Goal: Entertainment & Leisure: Consume media (video, audio)

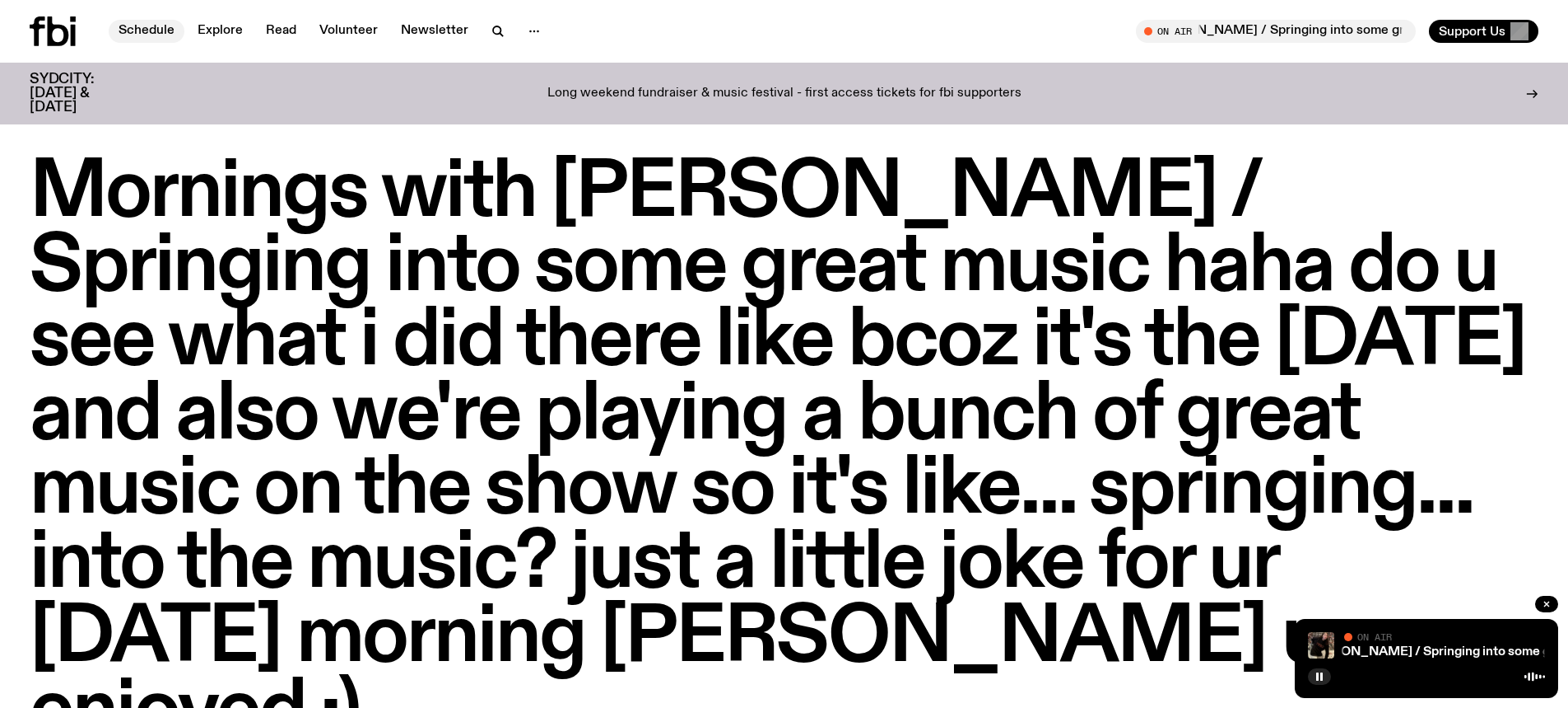
click at [153, 31] on link "Schedule" at bounding box center [147, 31] width 76 height 23
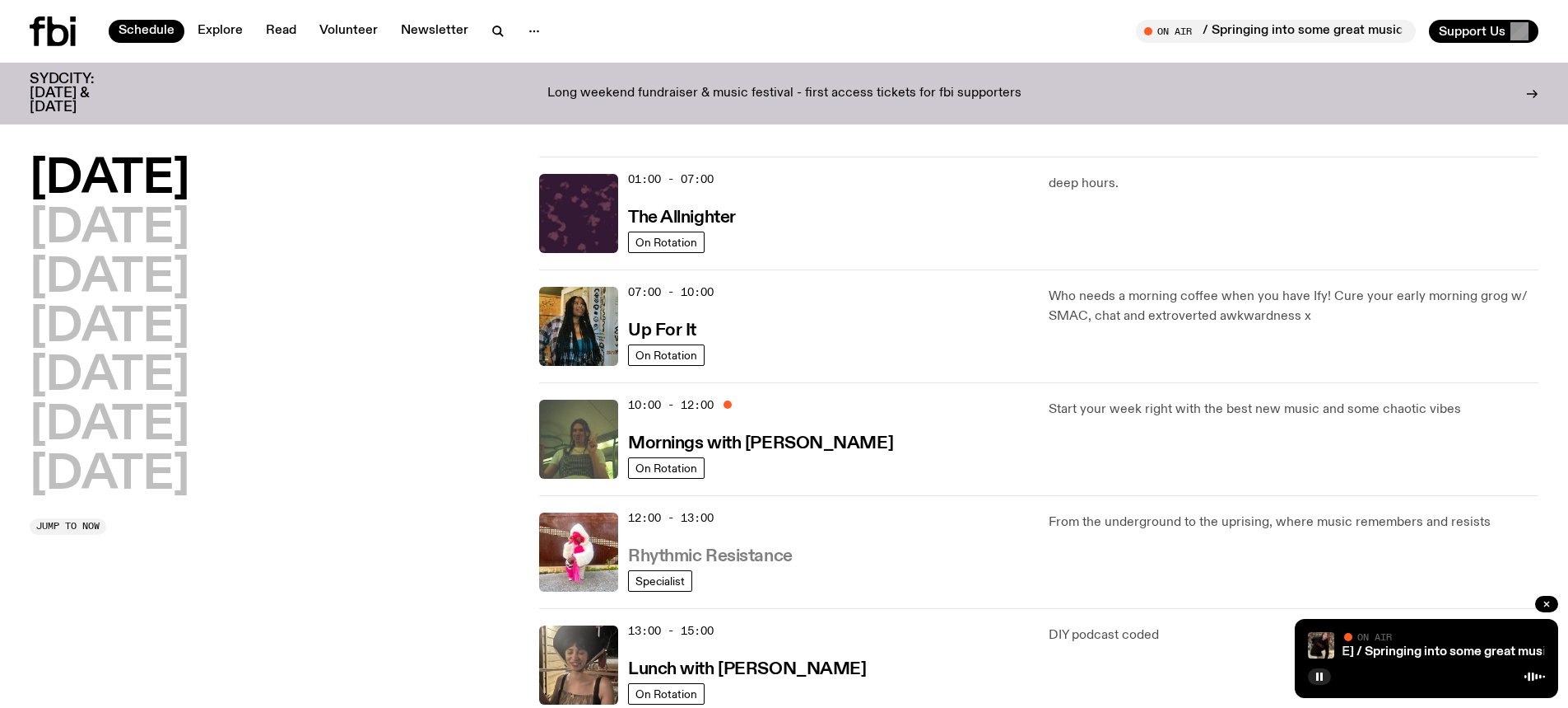
click at [739, 562] on h3 "Rhythmic Resistance" at bounding box center [710, 557] width 164 height 18
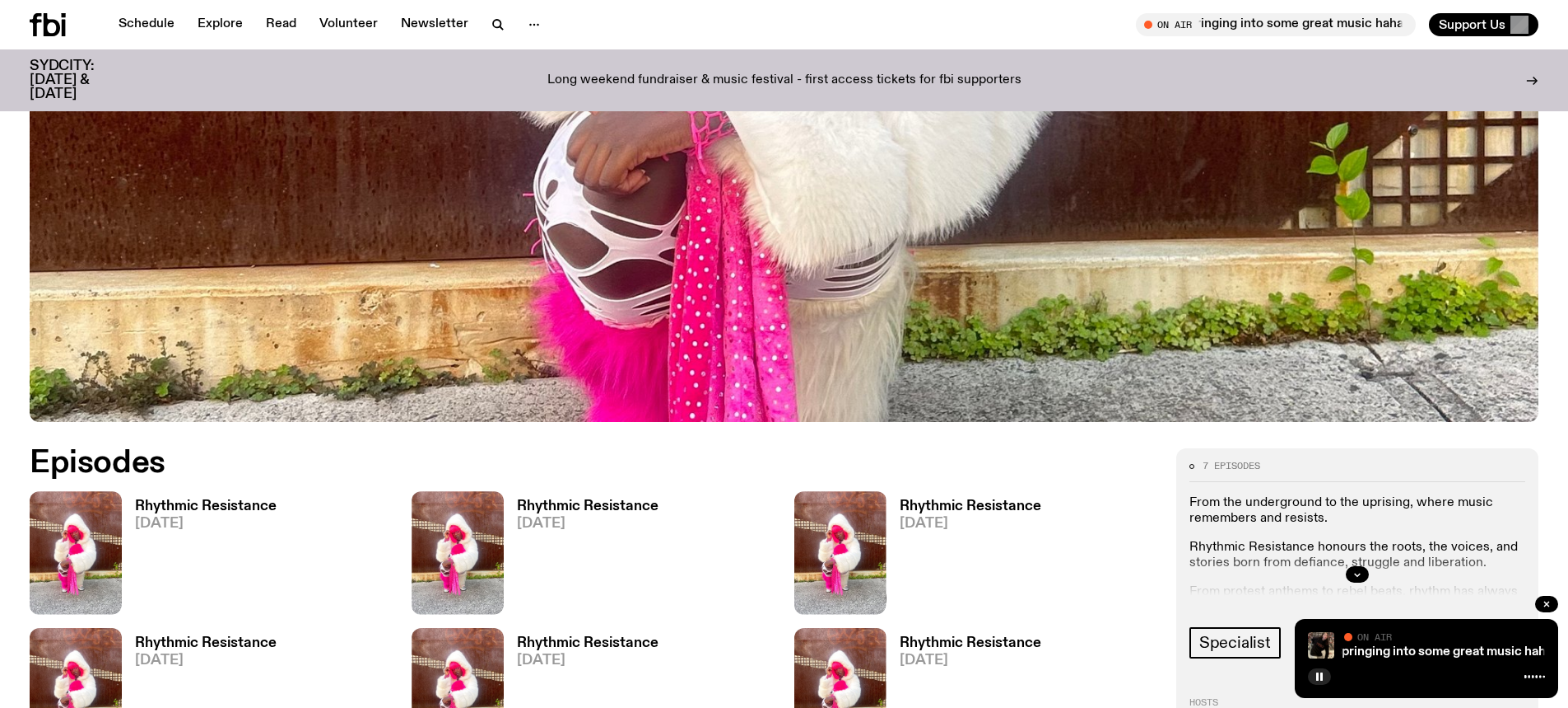
scroll to position [815, 0]
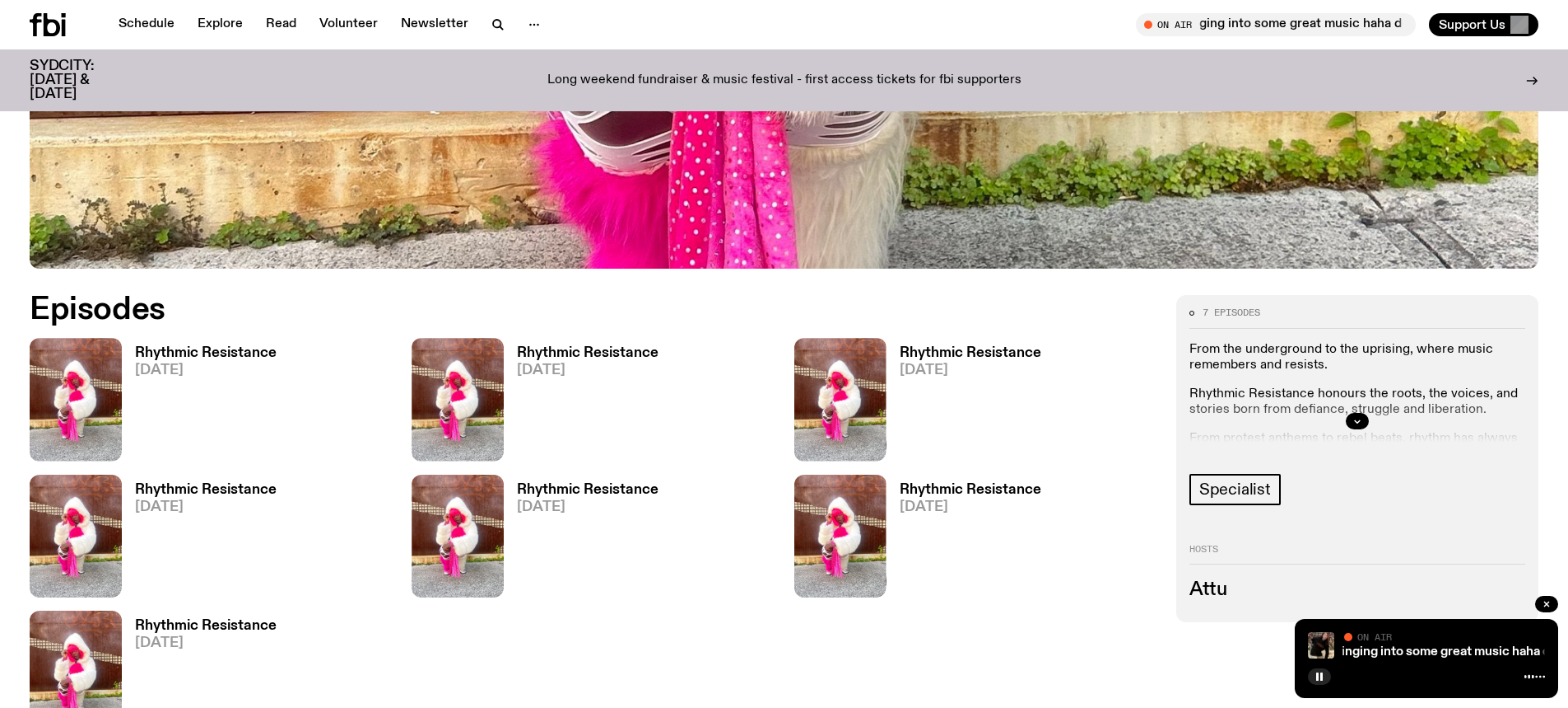
click at [214, 358] on h3 "Rhythmic Resistance" at bounding box center [206, 353] width 141 height 14
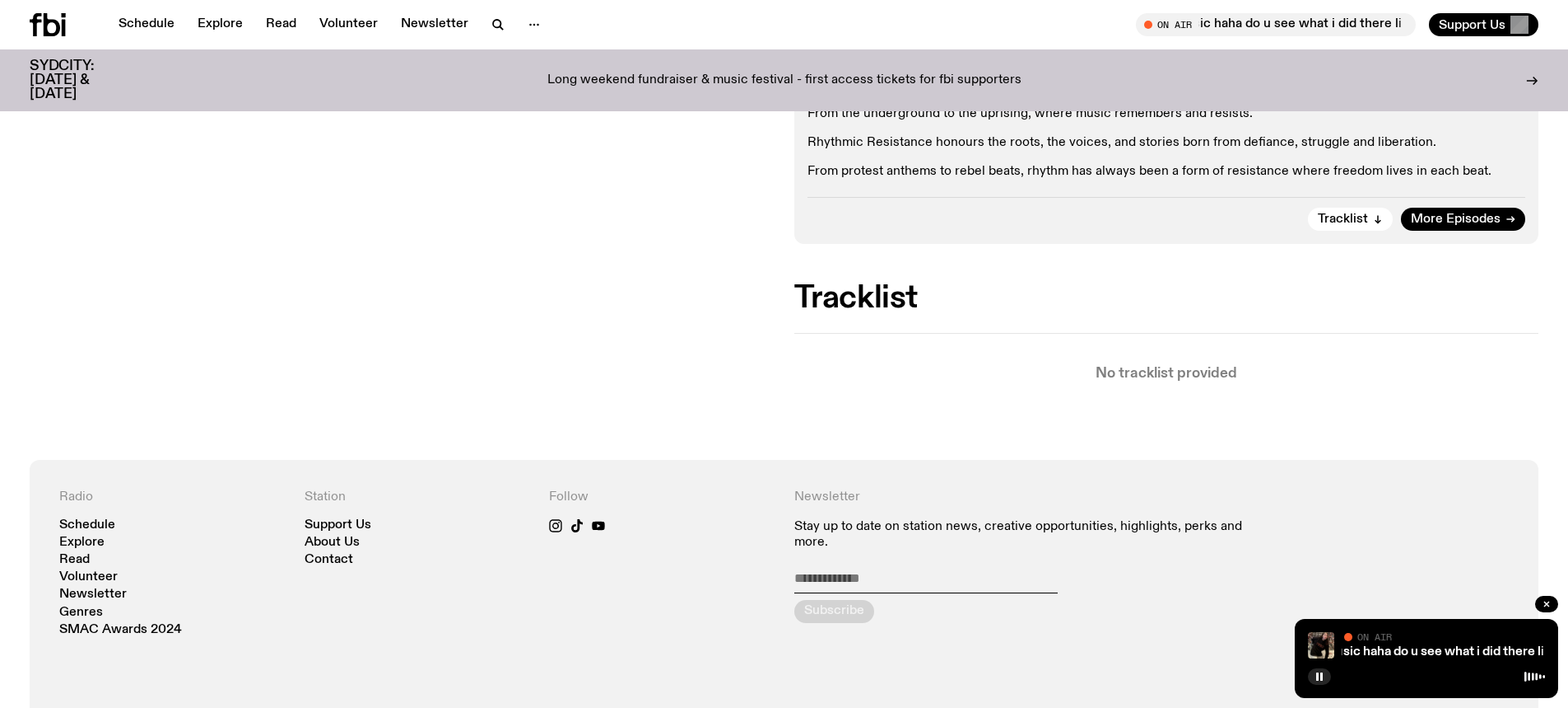
scroll to position [322, 0]
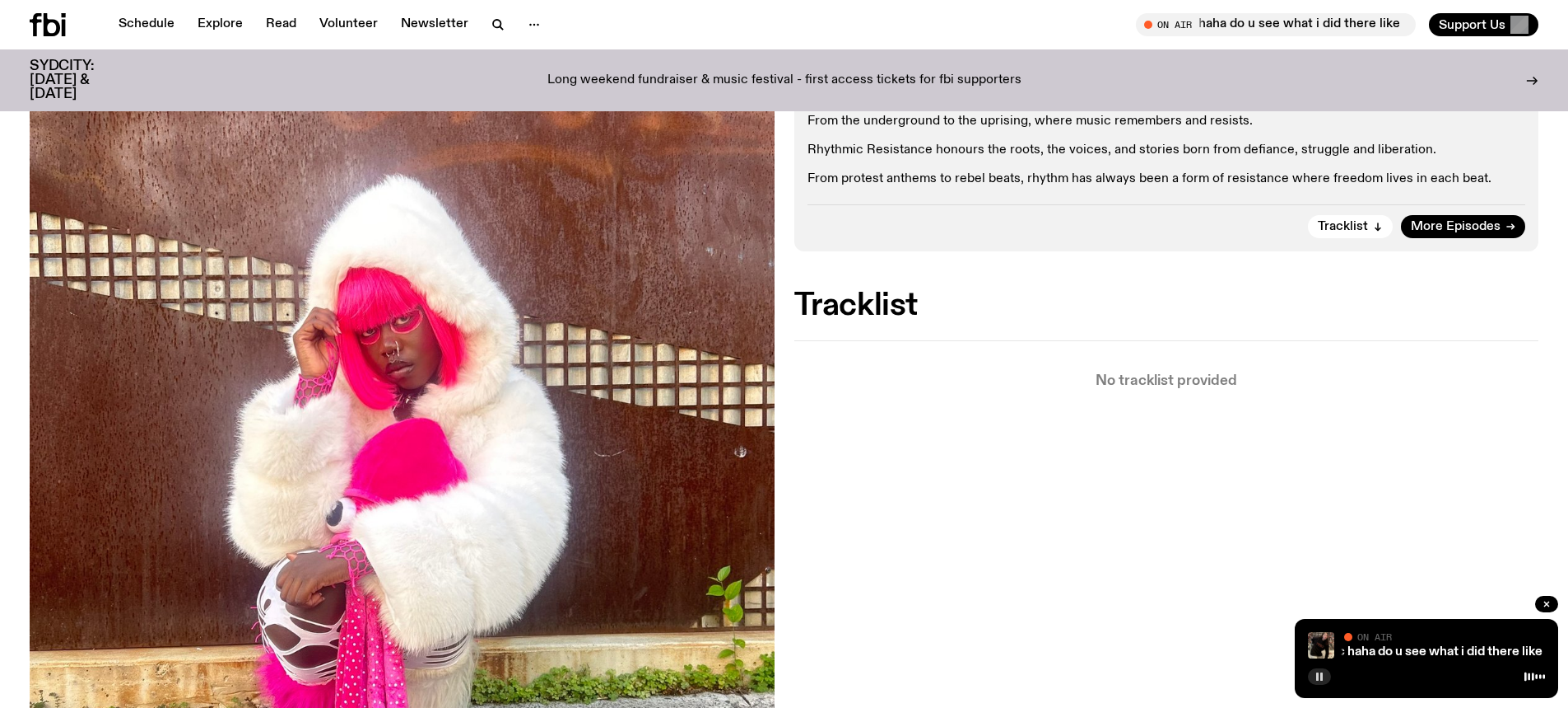
click at [1328, 673] on button "button" at bounding box center [1320, 676] width 23 height 17
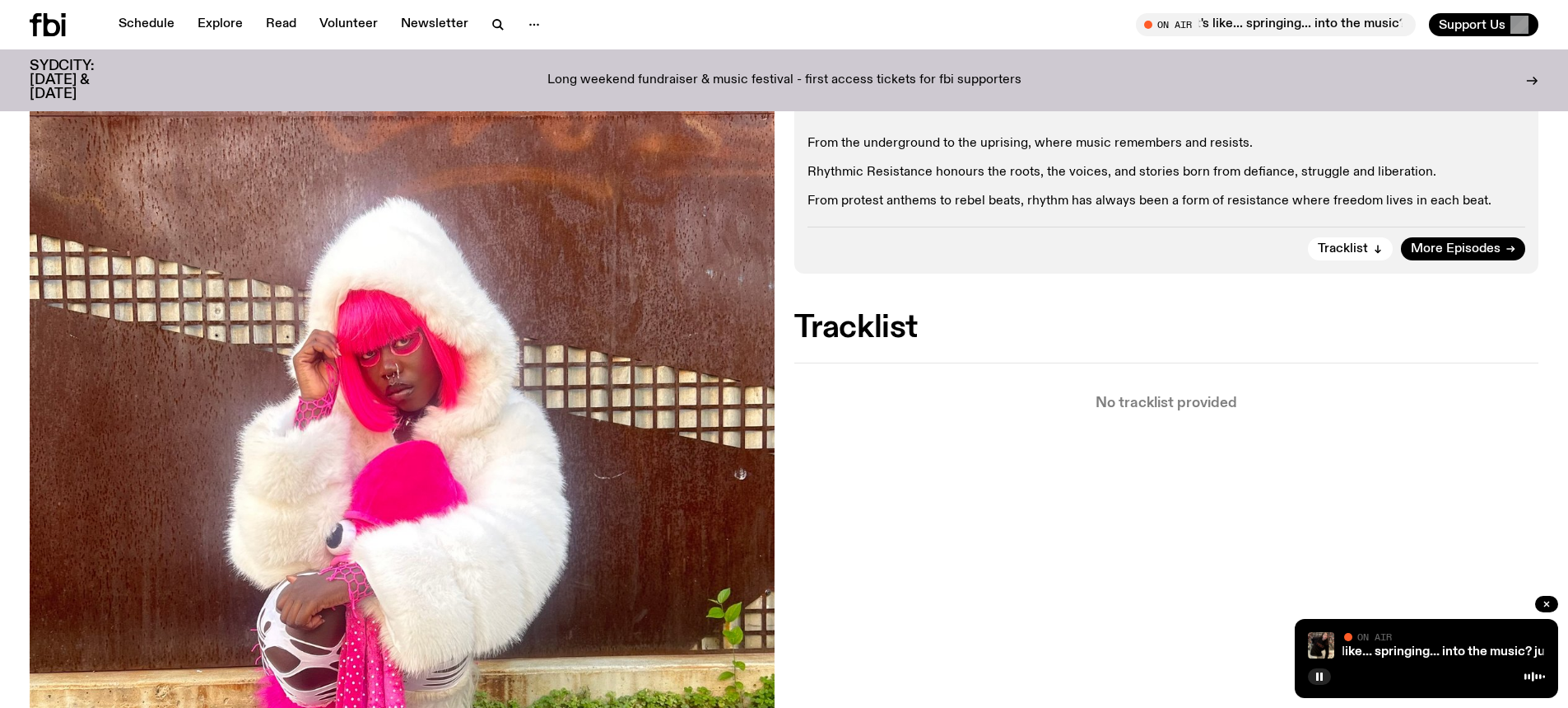
scroll to position [330, 0]
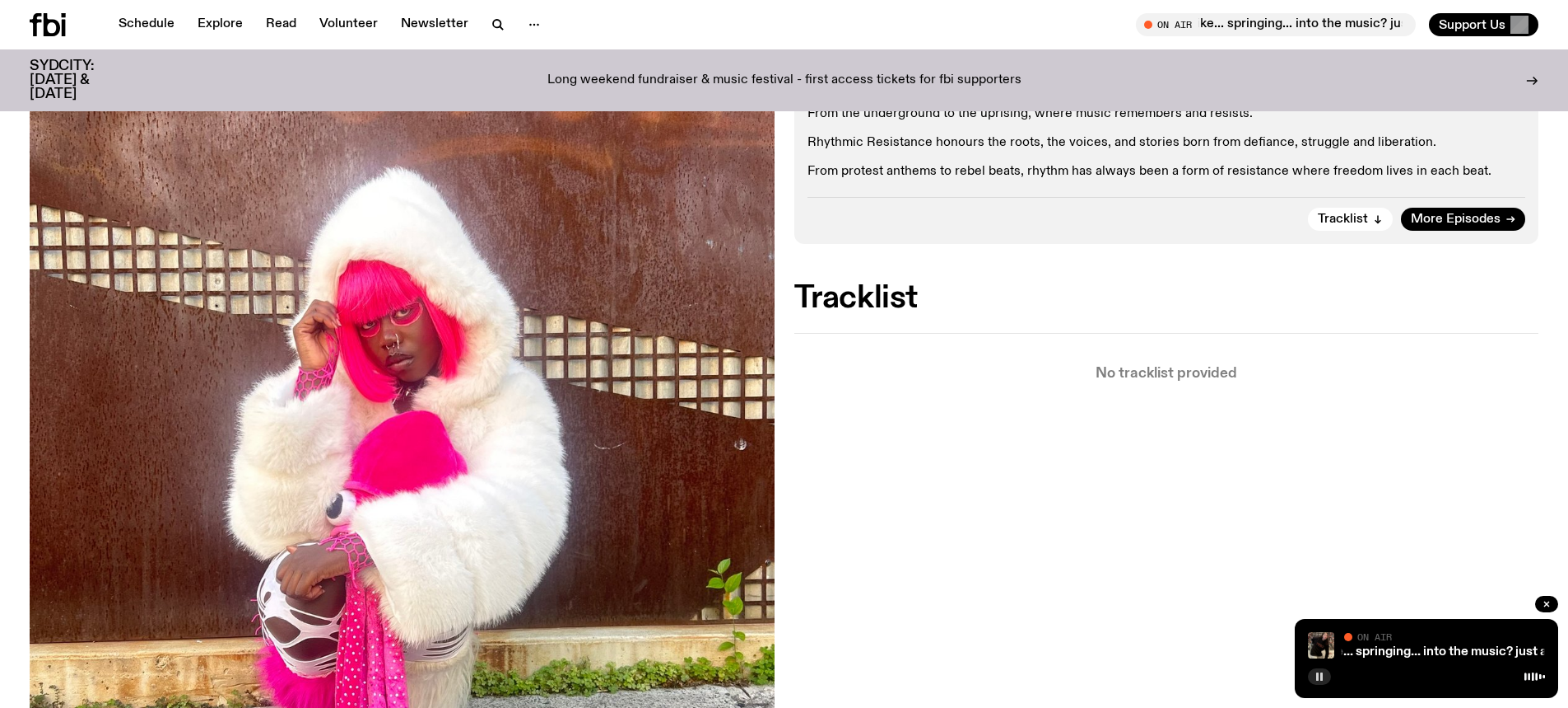
click at [1322, 673] on rect "button" at bounding box center [1322, 675] width 3 height 8
drag, startPoint x: 1318, startPoint y: 677, endPoint x: 1297, endPoint y: 688, distance: 23.7
click at [1318, 677] on icon "button" at bounding box center [1320, 675] width 7 height 8
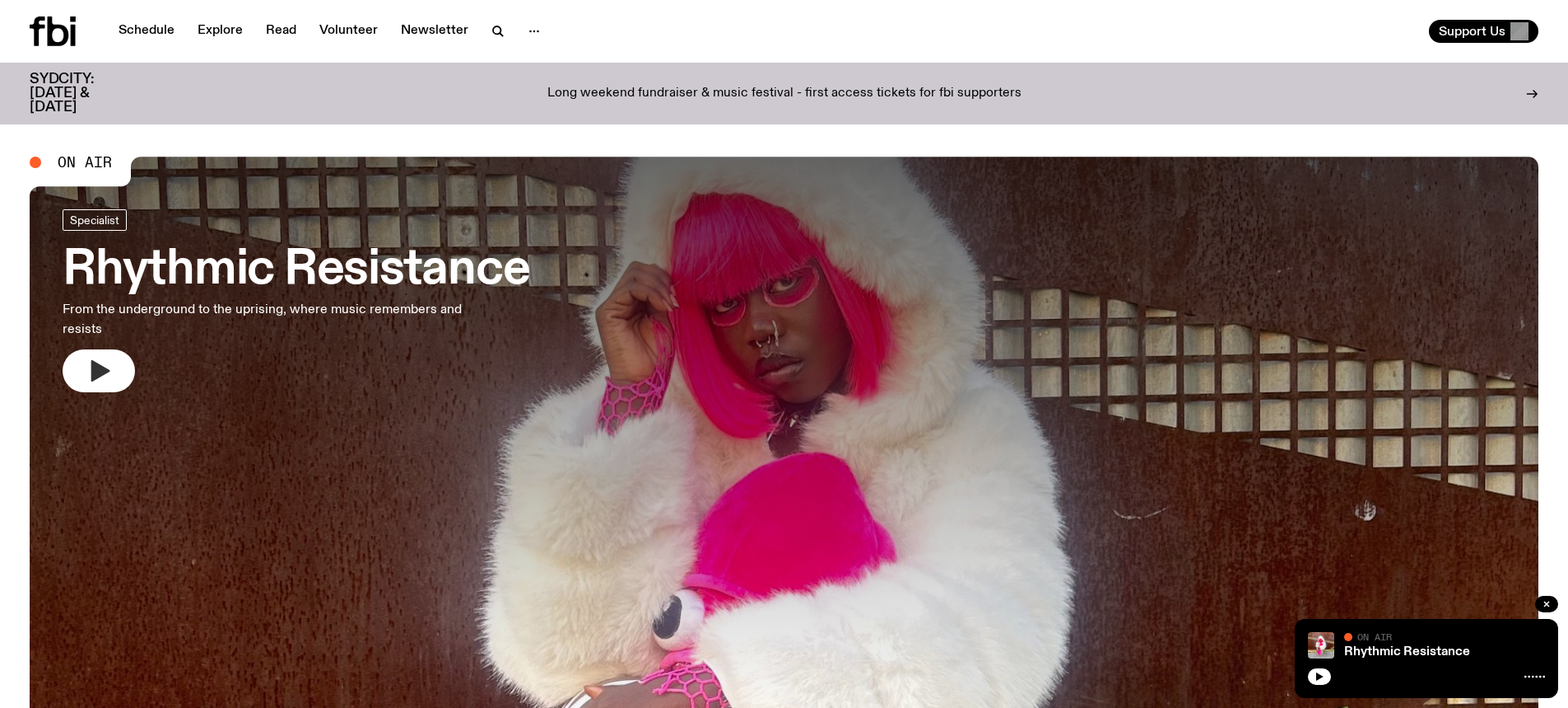
click at [91, 357] on icon "button" at bounding box center [99, 370] width 27 height 27
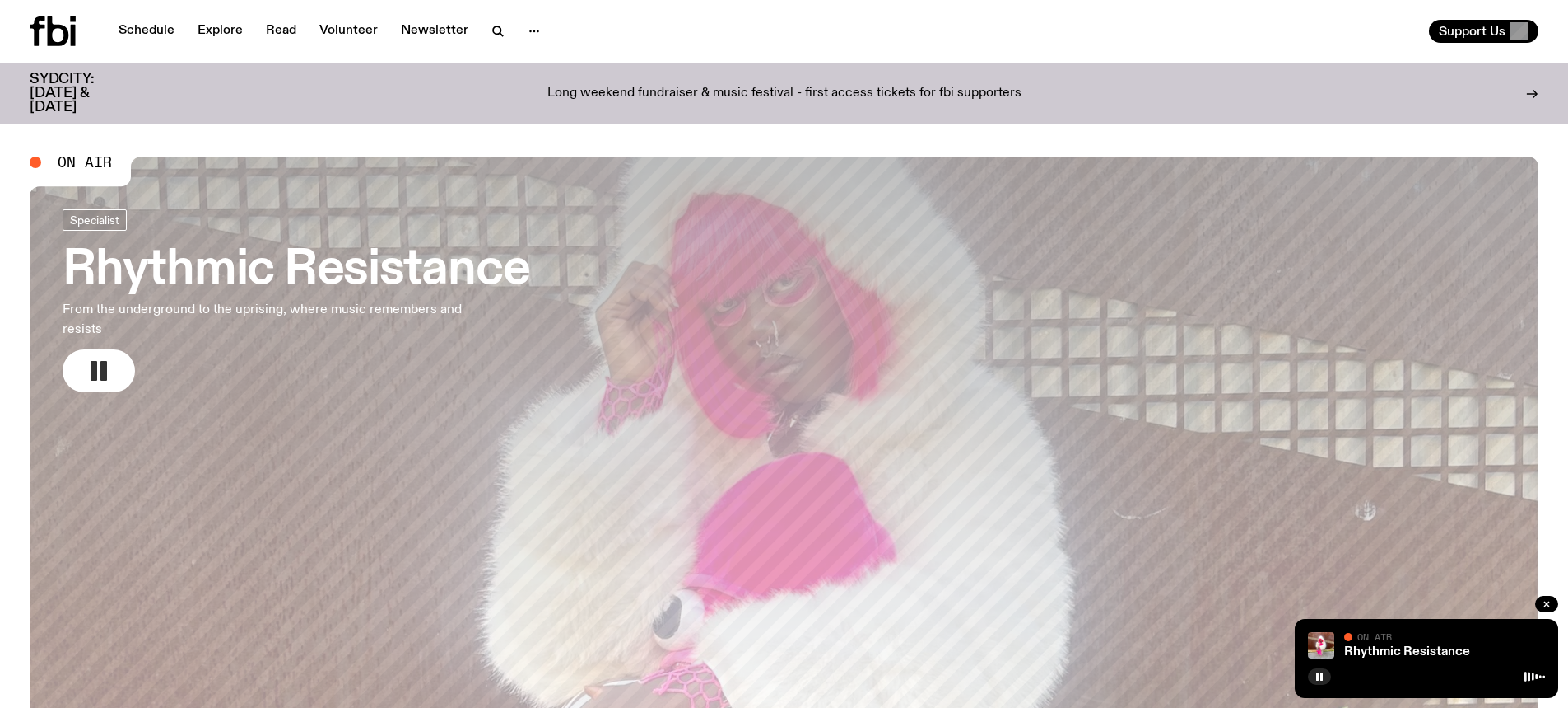
click at [320, 265] on h3 "Rhythmic Resistance" at bounding box center [296, 270] width 466 height 46
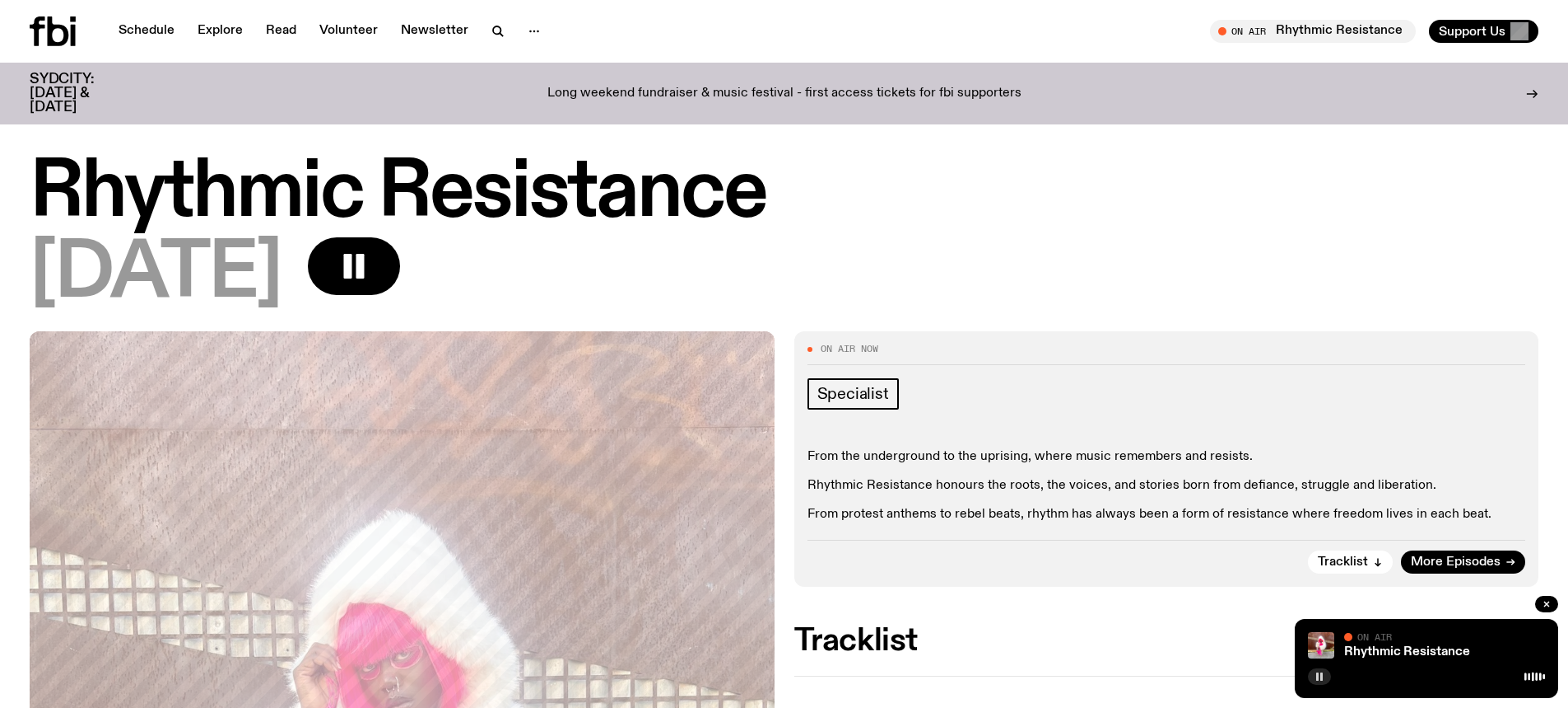
click at [1327, 673] on button "button" at bounding box center [1320, 676] width 23 height 17
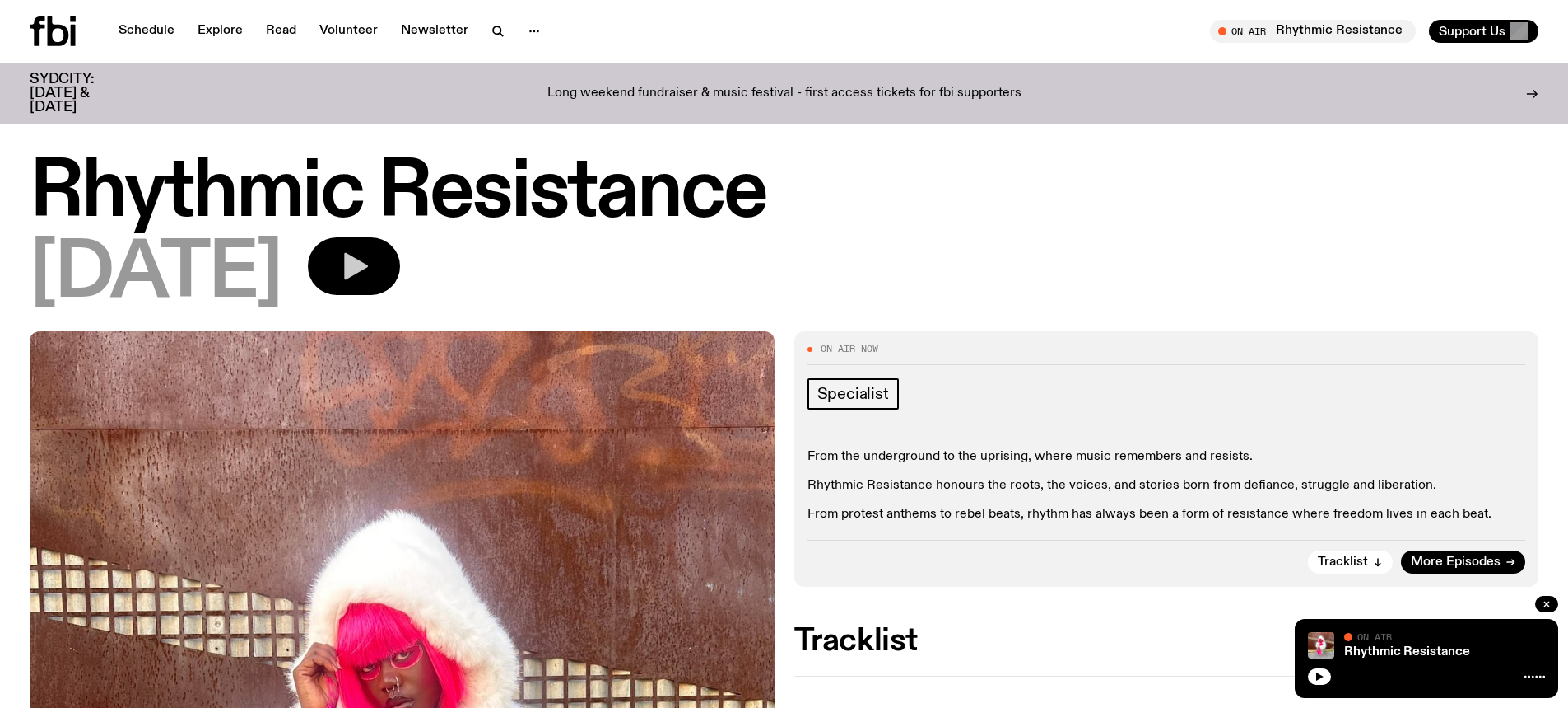
click at [370, 259] on icon "button" at bounding box center [353, 265] width 33 height 33
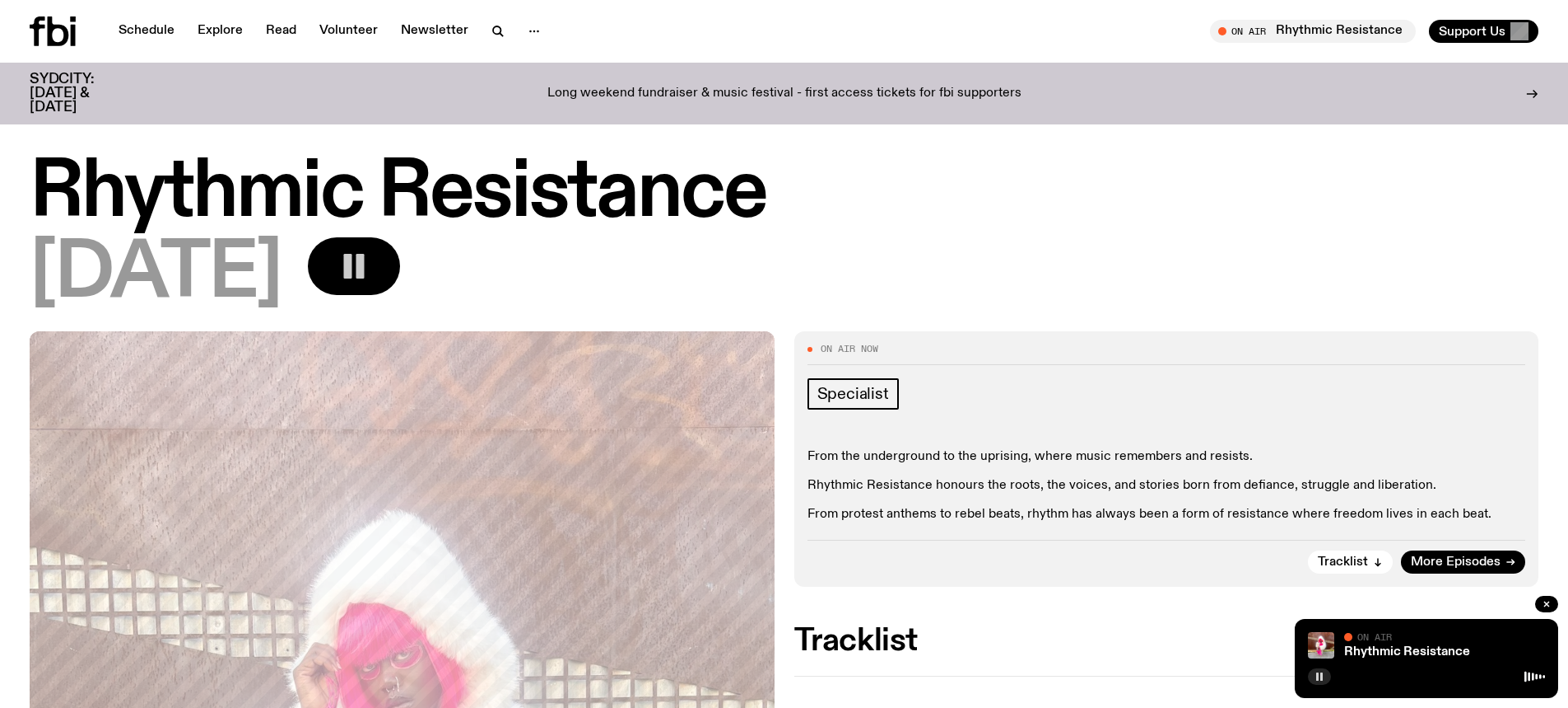
click at [1315, 681] on icon "button" at bounding box center [1319, 676] width 10 height 10
